Goal: Information Seeking & Learning: Learn about a topic

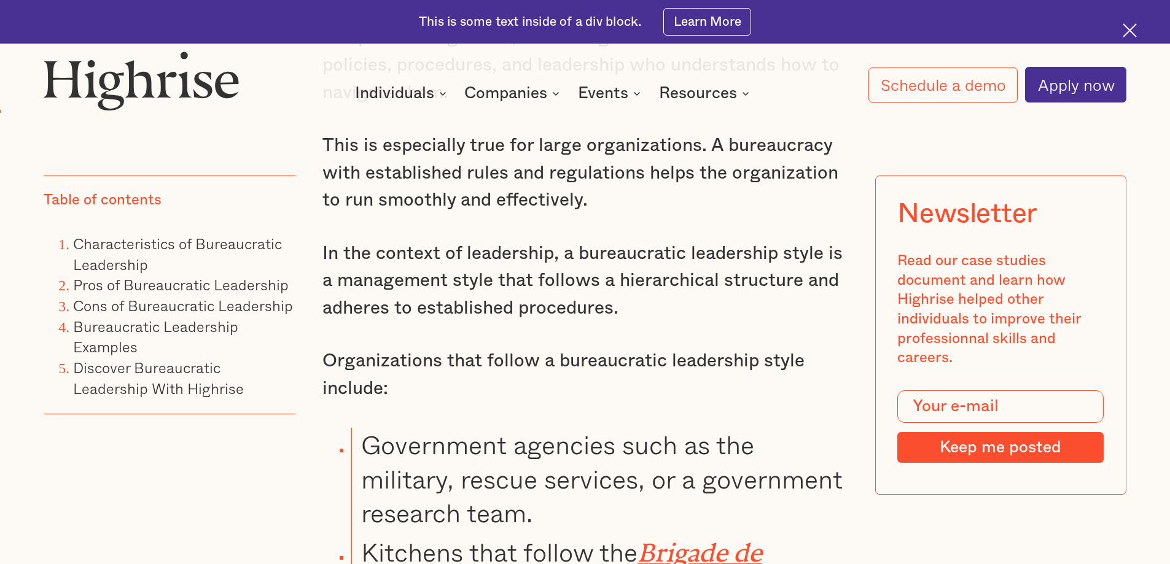
scroll to position [1228, 0]
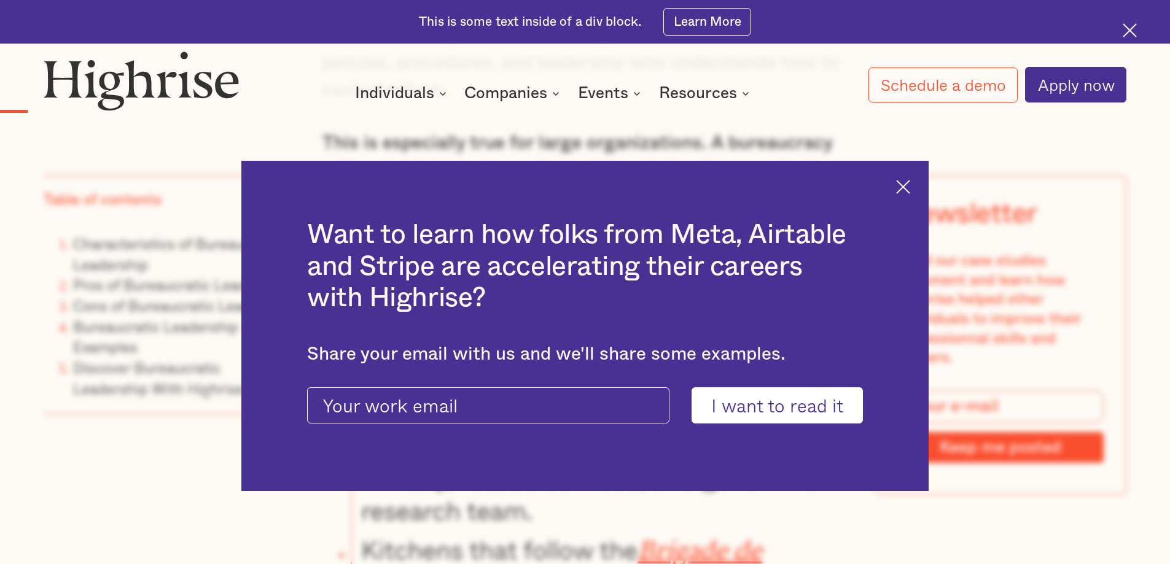
click at [905, 182] on img at bounding box center [903, 187] width 14 height 14
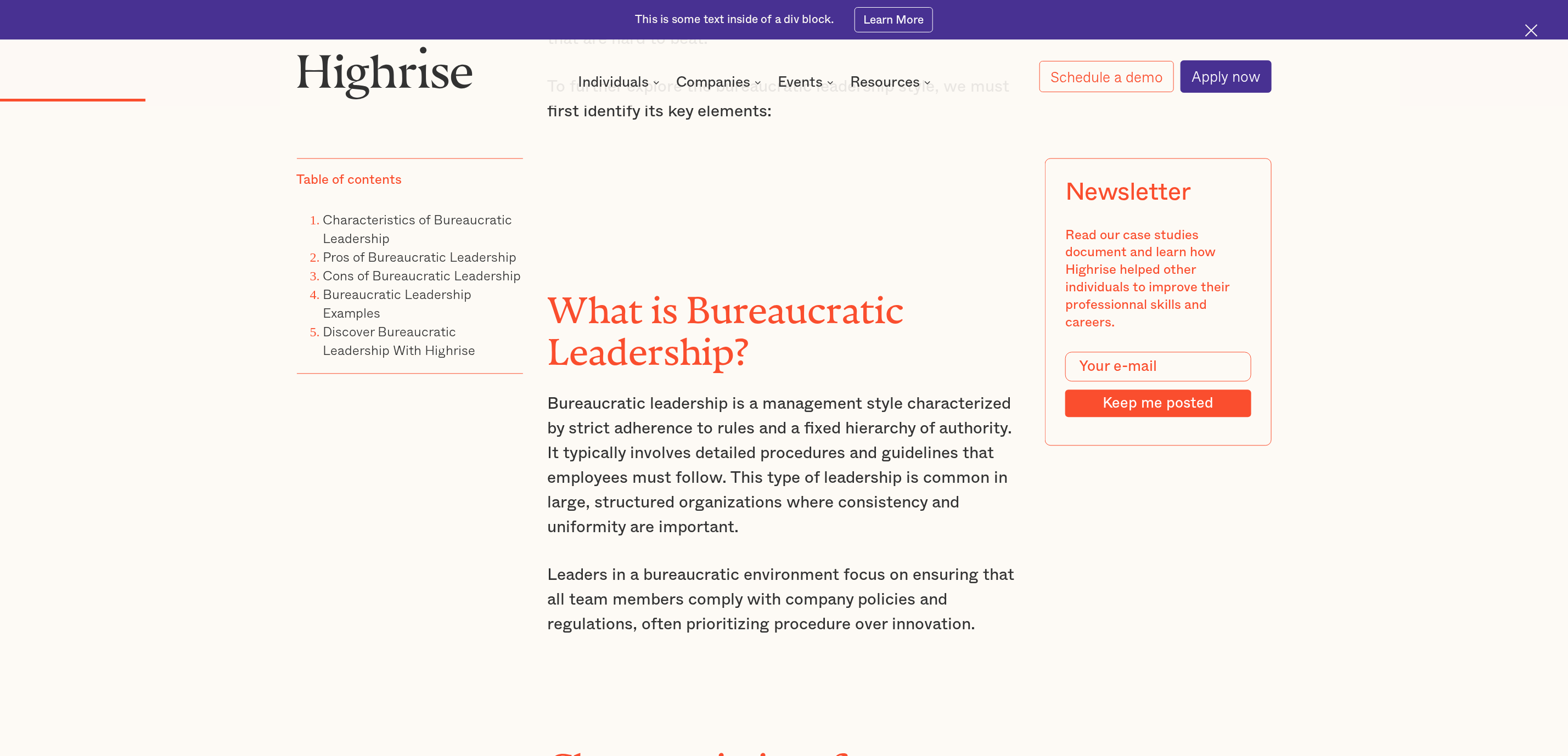
scroll to position [1810, 0]
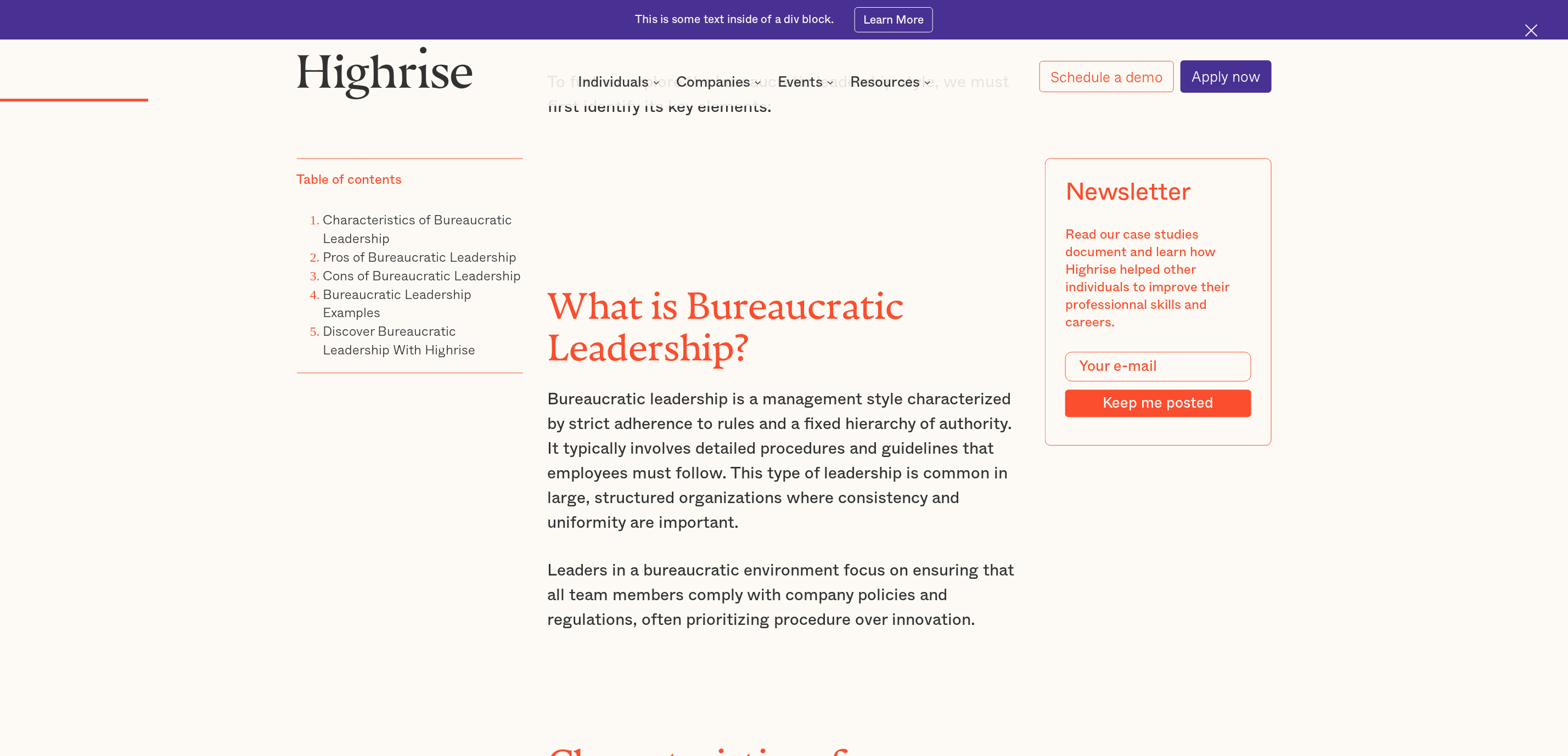
click at [880, 504] on p "Bureaucratic leadership is a management style characterized by strict adherence…" at bounding box center [784, 462] width 474 height 148
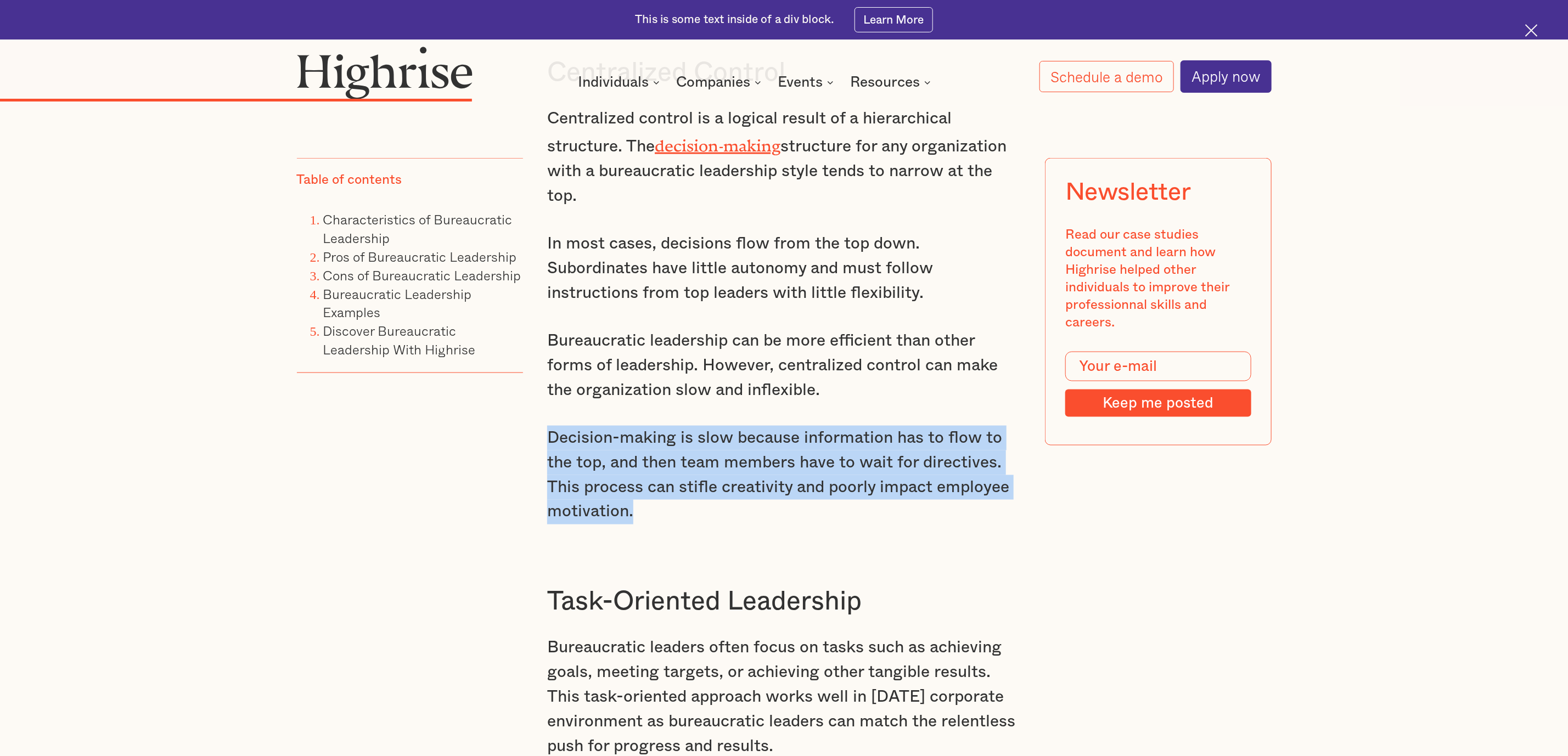
drag, startPoint x: 699, startPoint y: 502, endPoint x: 524, endPoint y: 429, distance: 189.6
copy p "Decision-making is slow because information has to flow to the top, and then te…"
click at [742, 445] on p "Decision-making is slow because information has to flow to the top, and then te…" at bounding box center [784, 475] width 474 height 99
drag, startPoint x: 701, startPoint y: 535, endPoint x: 532, endPoint y: 416, distance: 206.7
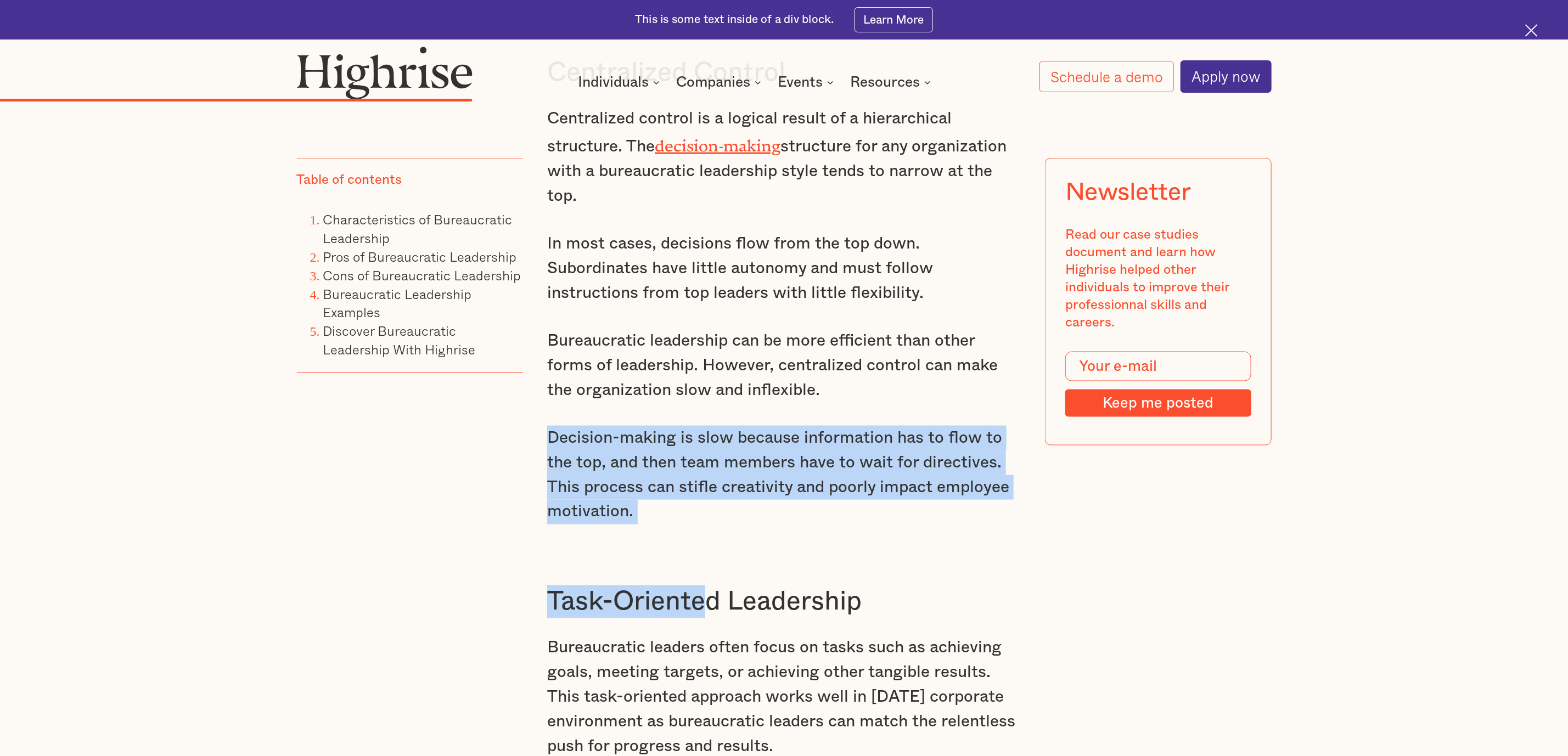
drag, startPoint x: 532, startPoint y: 416, endPoint x: 636, endPoint y: 494, distance: 130.0
